Goal: Information Seeking & Learning: Learn about a topic

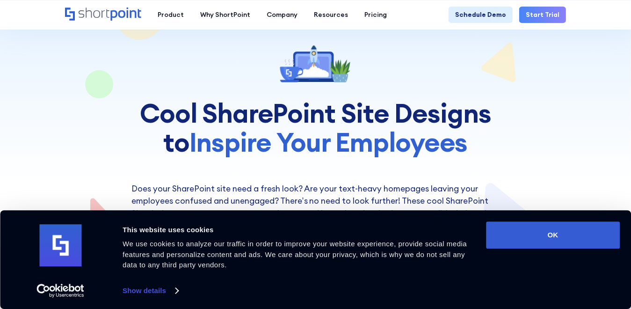
scroll to position [46, 0]
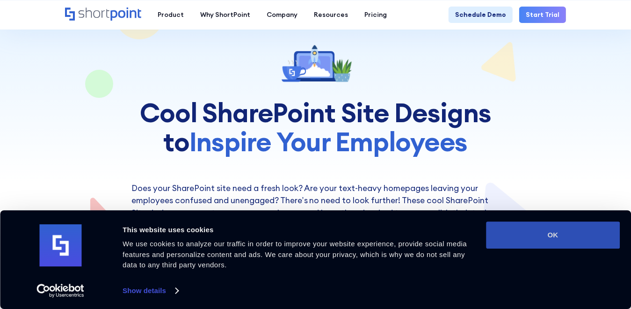
click at [541, 240] on button "OK" at bounding box center [553, 234] width 134 height 27
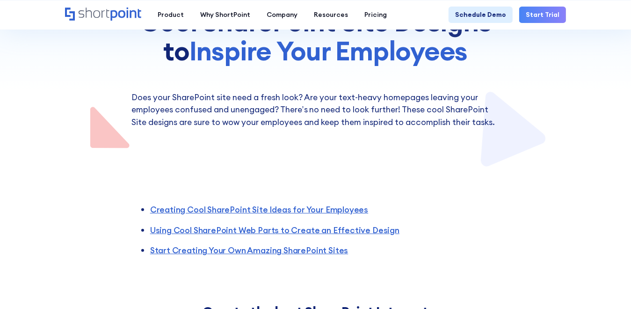
scroll to position [0, 0]
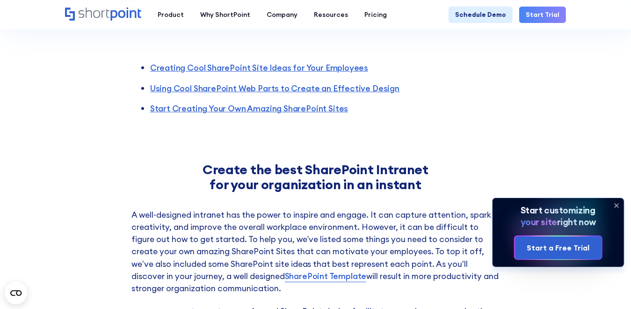
click at [620, 205] on icon at bounding box center [616, 205] width 15 height 15
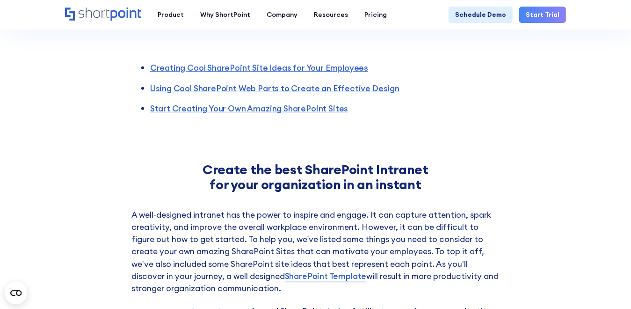
scroll to position [279, 0]
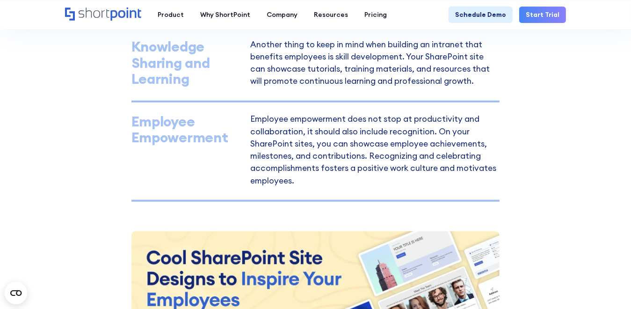
click at [284, 162] on p "Employee empowerment does not stop at productivity and collaboration, it should…" at bounding box center [374, 151] width 249 height 71
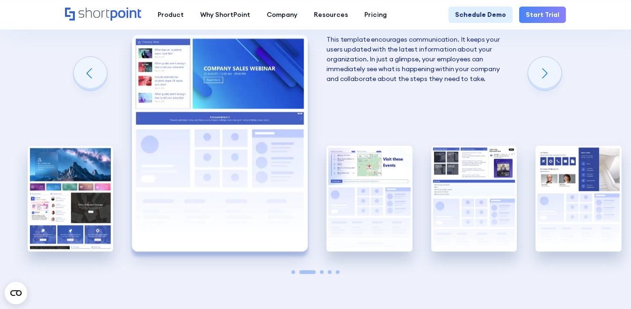
scroll to position [1445, 0]
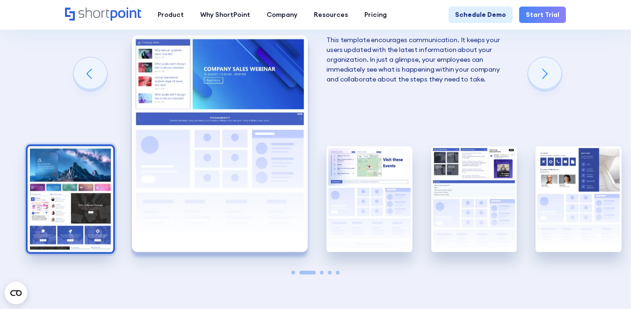
click at [58, 183] on img "1 / 5" at bounding box center [71, 198] width 86 height 105
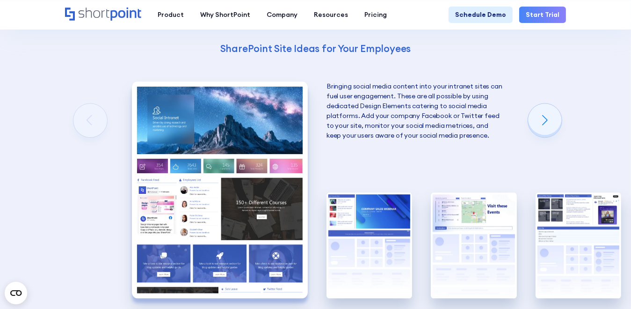
scroll to position [1398, 0]
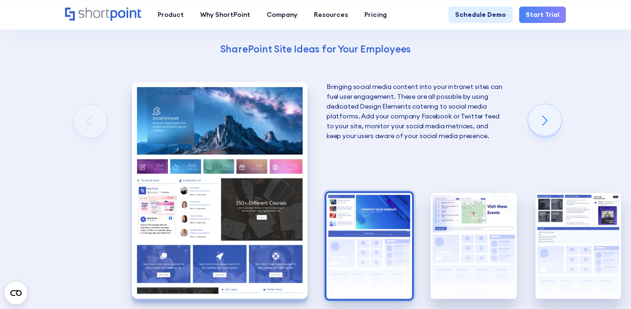
click at [360, 227] on img "2 / 5" at bounding box center [369, 245] width 86 height 105
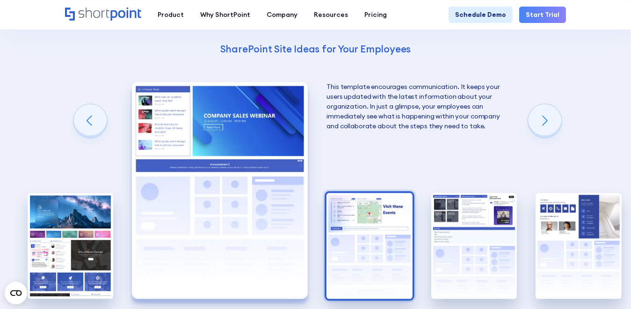
click at [354, 225] on img "3 / 5" at bounding box center [369, 245] width 86 height 105
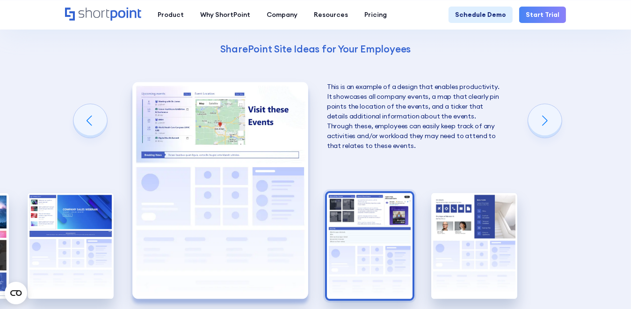
click at [372, 231] on img "4 / 5" at bounding box center [370, 245] width 86 height 105
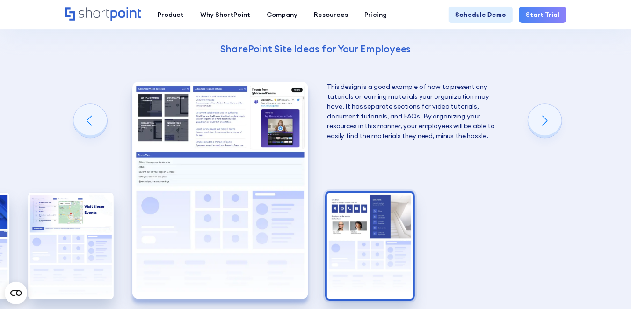
click at [382, 224] on img "5 / 5" at bounding box center [370, 245] width 86 height 105
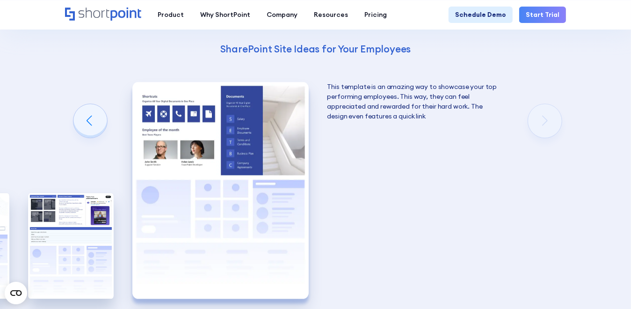
click at [541, 118] on div "Using Cool SharePoint Web Parts to Create an Effective Design Wondering where t…" at bounding box center [315, 106] width 631 height 599
click at [92, 123] on div "Previous slide" at bounding box center [90, 121] width 34 height 34
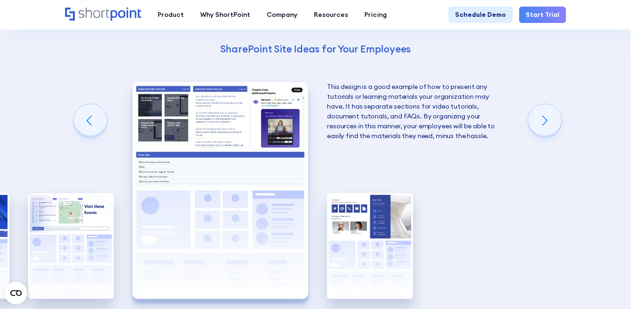
click at [375, 128] on p "This design is a good example of how to present any tutorials or learning mater…" at bounding box center [415, 111] width 176 height 59
click at [220, 221] on img "4 / 5" at bounding box center [220, 190] width 176 height 216
click at [362, 133] on p "This design is a good example of how to present any tutorials or learning mater…" at bounding box center [415, 111] width 176 height 59
click at [239, 202] on img "4 / 5" at bounding box center [220, 190] width 176 height 216
click at [92, 122] on div "Previous slide" at bounding box center [90, 121] width 34 height 34
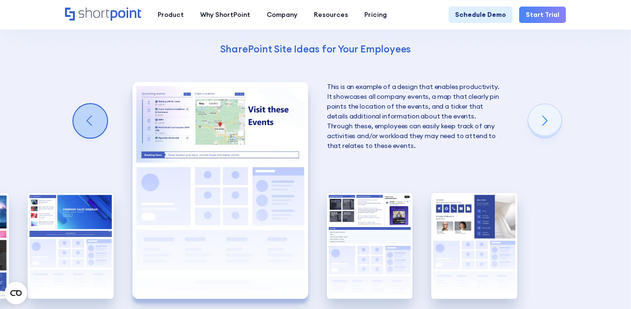
click at [80, 125] on div "Previous slide" at bounding box center [90, 121] width 34 height 34
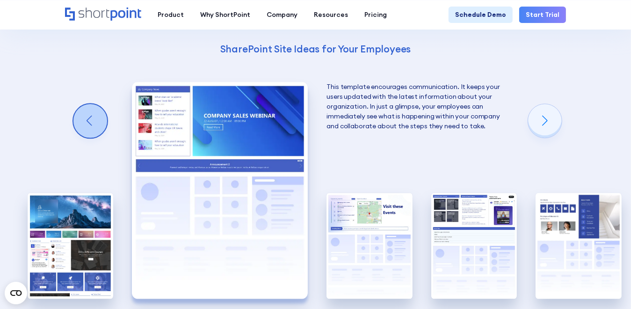
click at [80, 125] on div "Previous slide" at bounding box center [90, 121] width 34 height 34
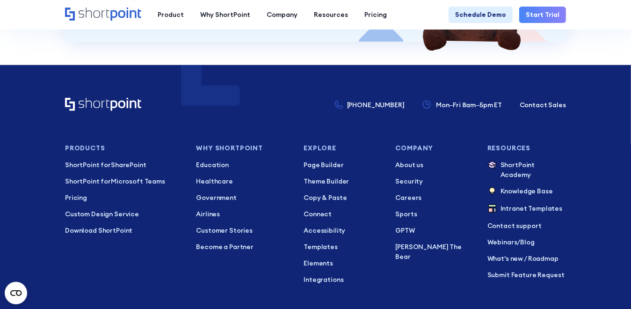
scroll to position [2753, 0]
